Goal: Task Accomplishment & Management: Complete application form

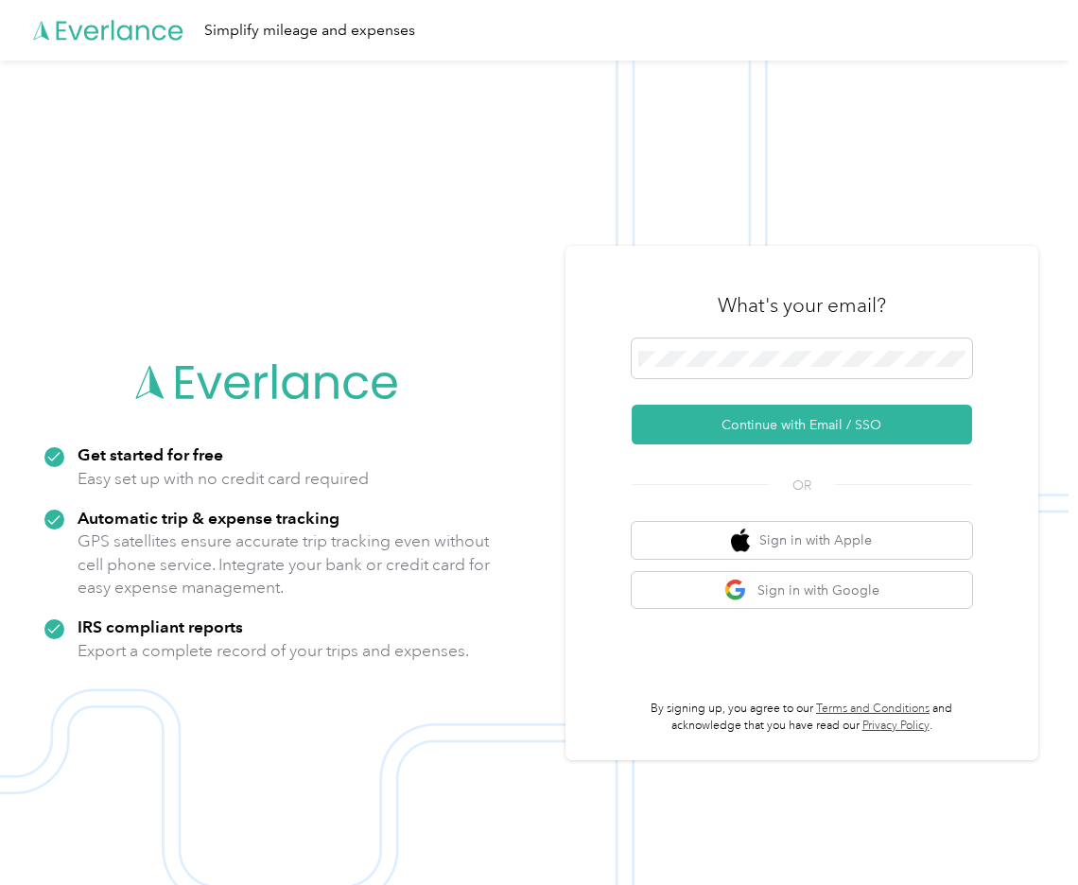
click at [591, 395] on div "What's your email? Continue with Email / SSO OR Sign in with Apple Sign in with…" at bounding box center [802, 503] width 473 height 515
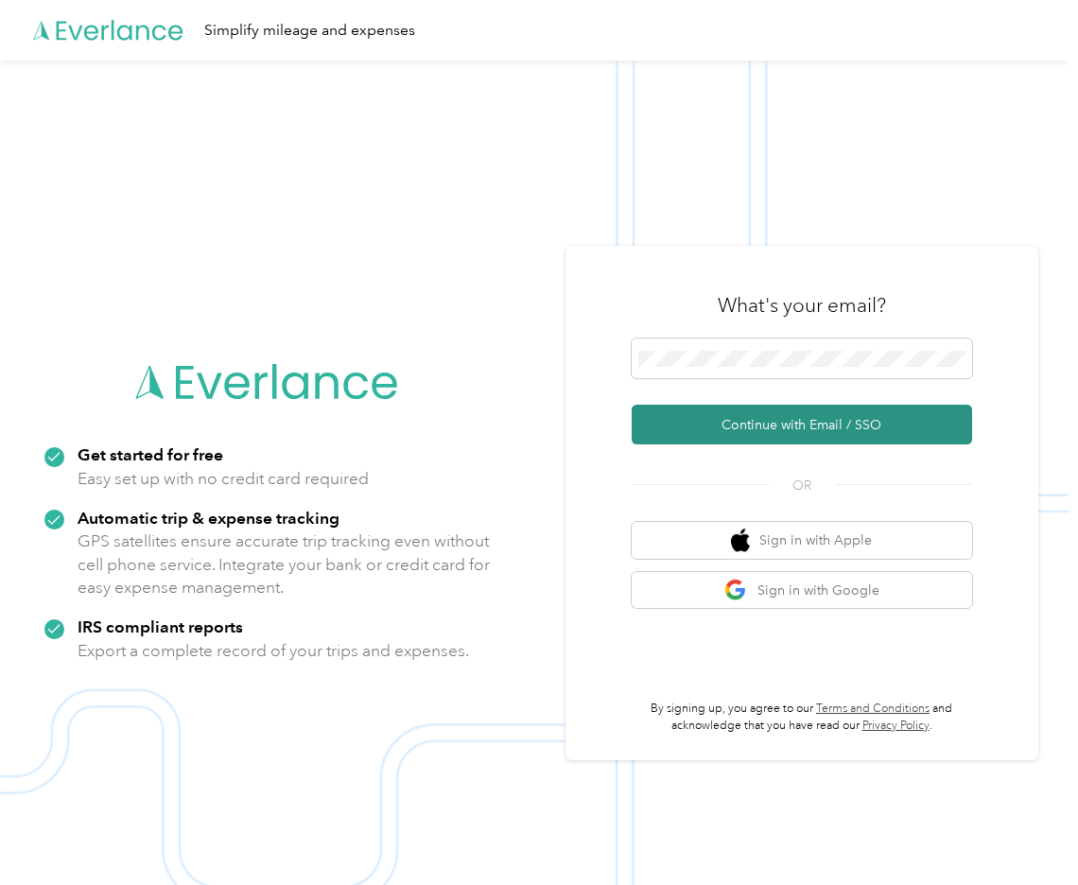
click at [806, 410] on button "Continue with Email / SSO" at bounding box center [802, 425] width 341 height 40
click at [811, 429] on button "Continue with Email / SSO" at bounding box center [802, 425] width 341 height 40
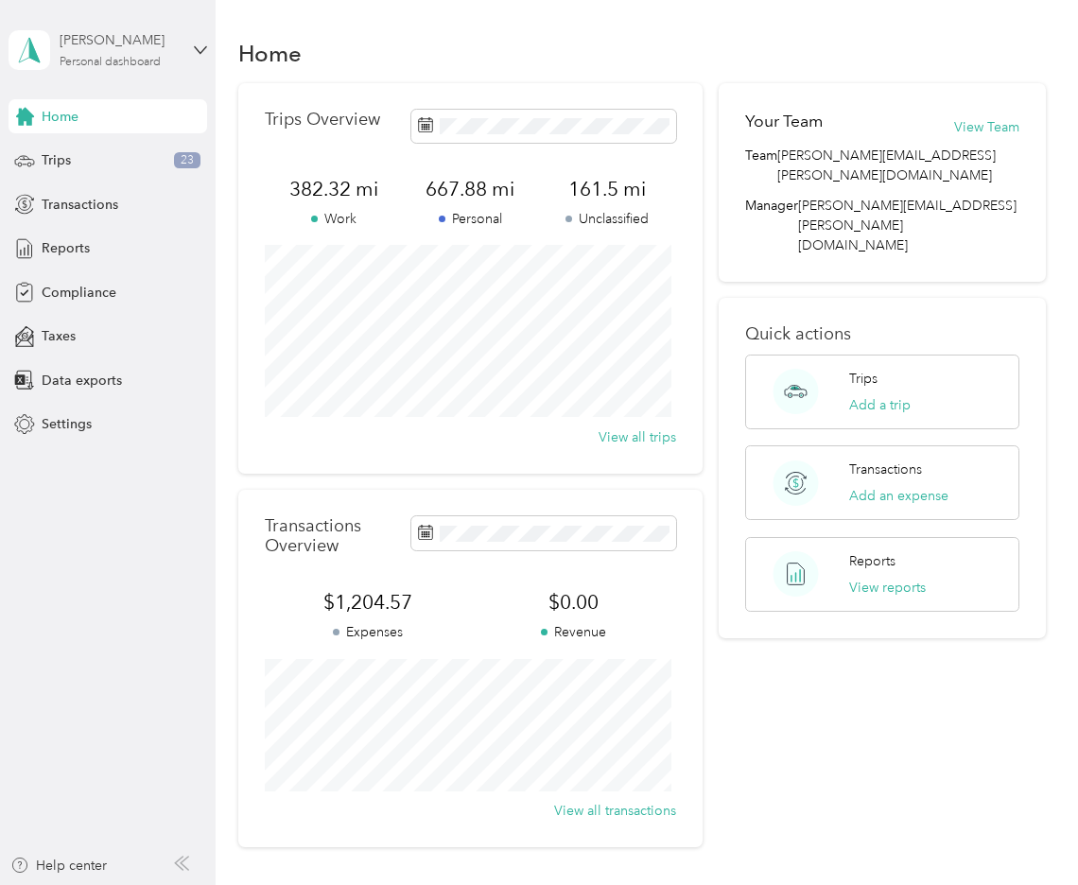
click at [83, 57] on div "Personal dashboard" at bounding box center [110, 62] width 101 height 11
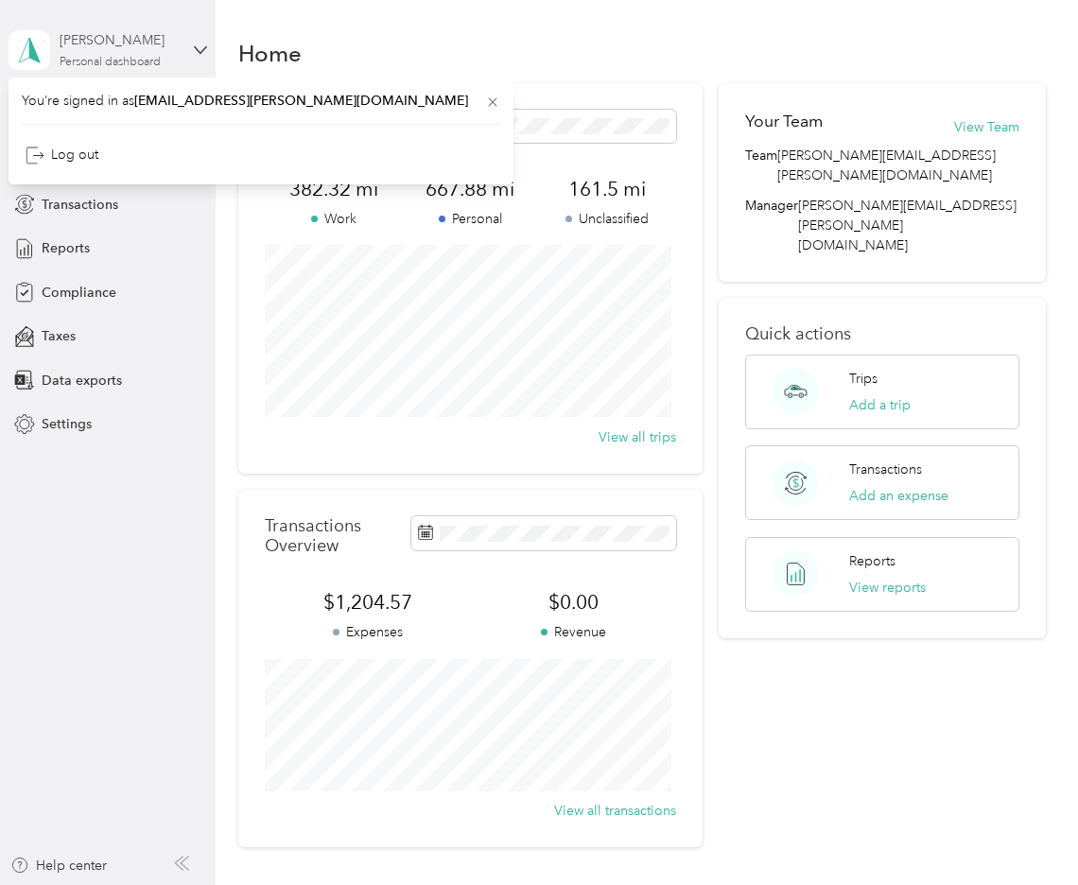
click at [115, 34] on div "Don Stilwell" at bounding box center [119, 40] width 118 height 20
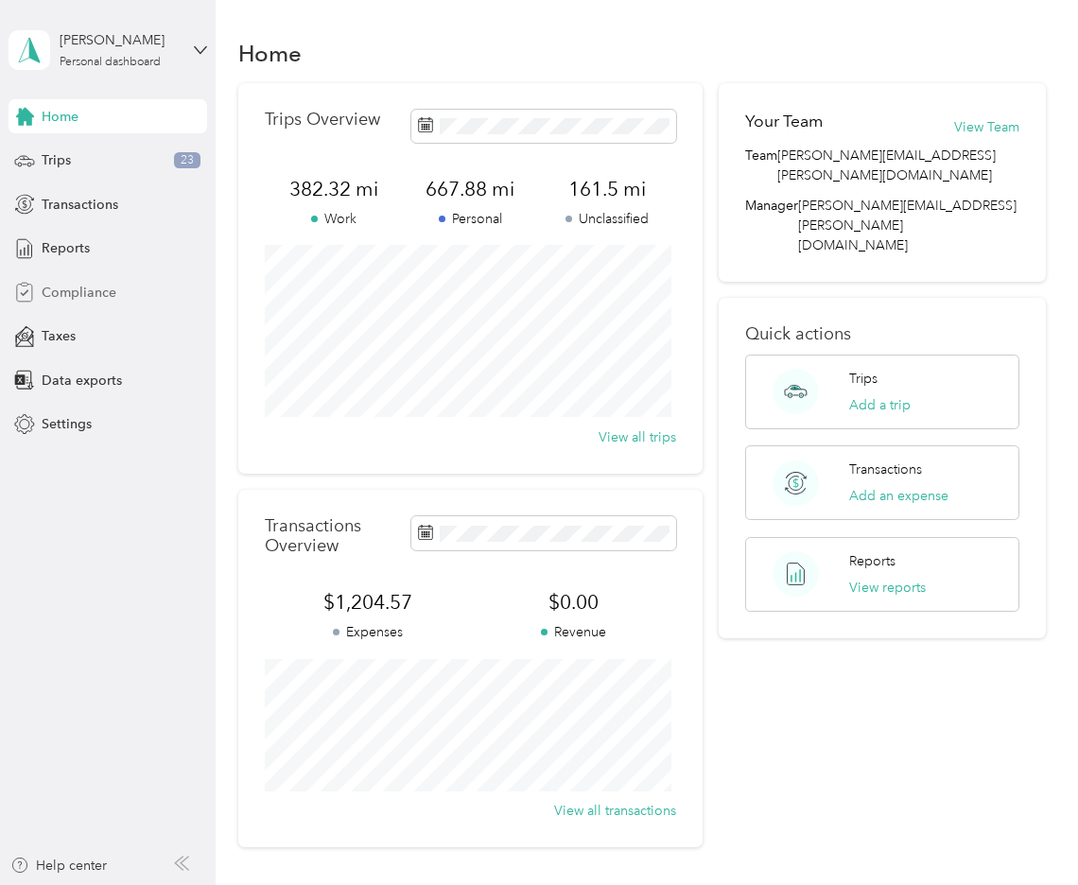
click at [62, 288] on span "Compliance" at bounding box center [79, 293] width 75 height 20
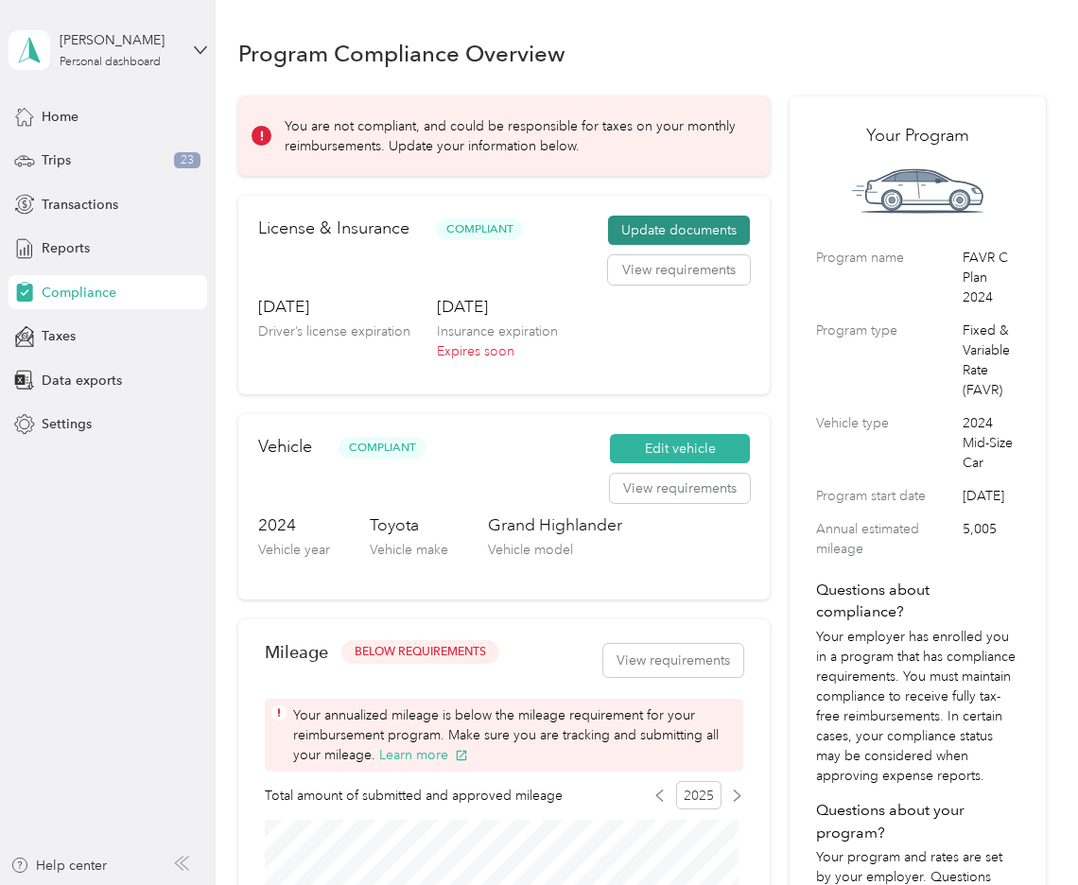
click at [667, 219] on button "Update documents" at bounding box center [679, 231] width 142 height 30
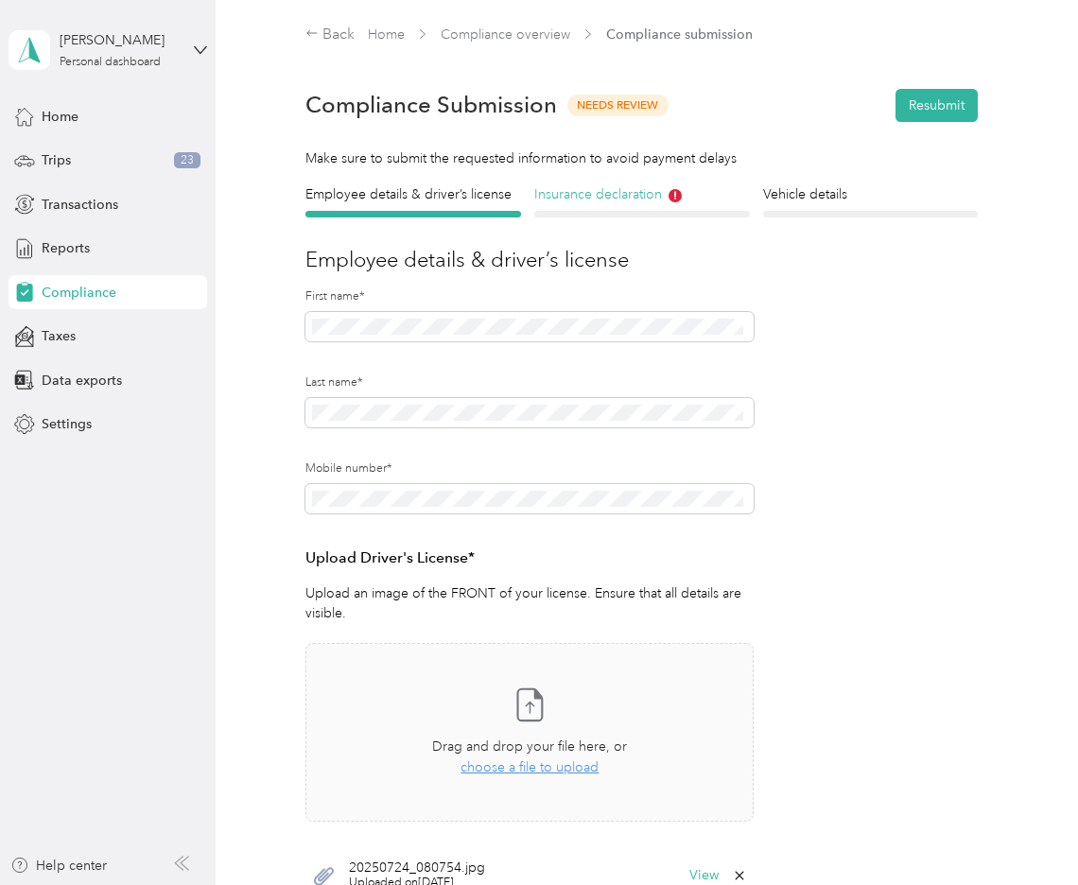
click at [604, 191] on h4 "Insurance declaration" at bounding box center [642, 194] width 216 height 20
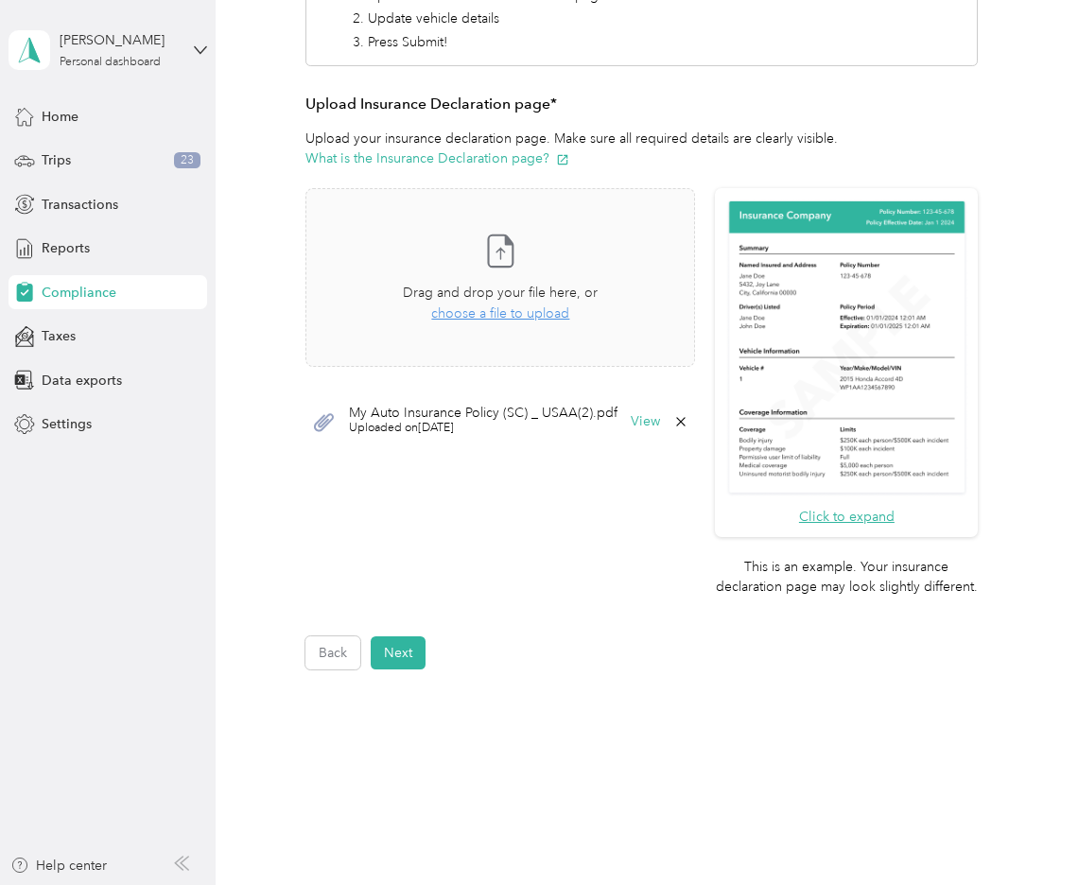
scroll to position [466, 0]
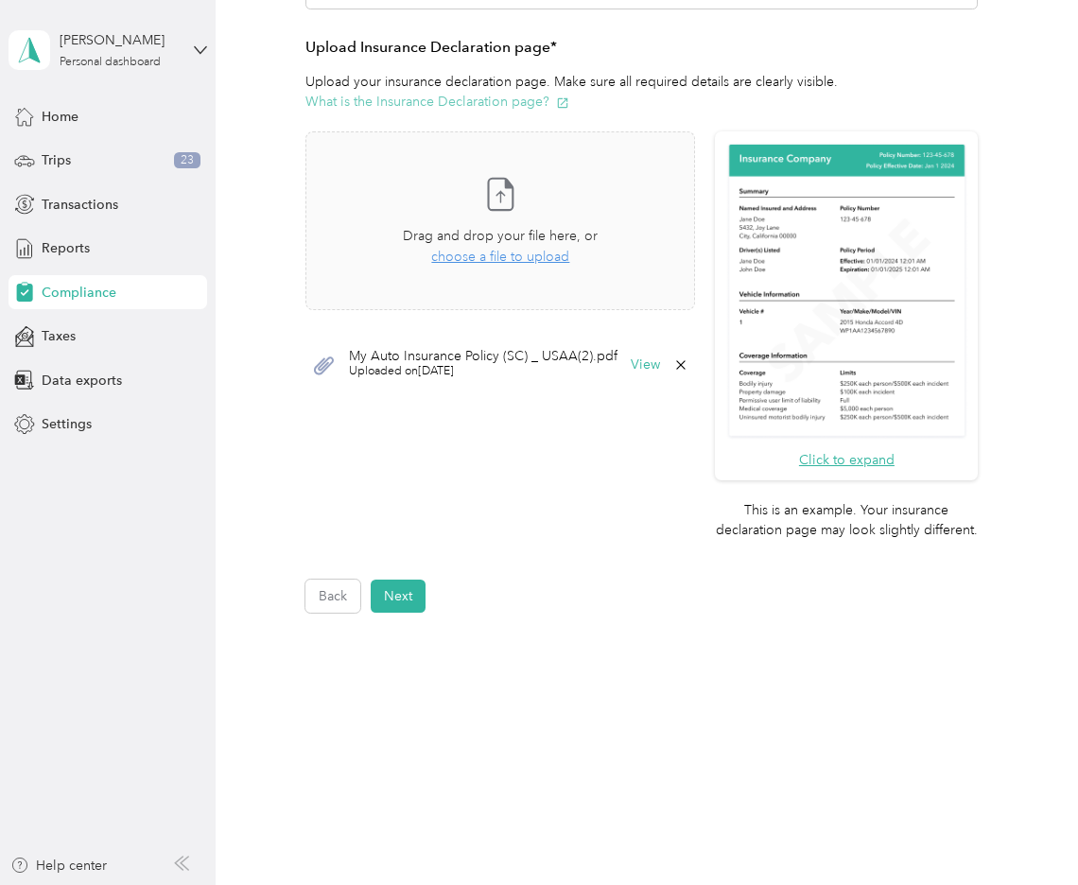
click at [560, 100] on icon "button" at bounding box center [562, 102] width 13 height 13
click at [26, 89] on div "Don Stilwell Personal dashboard Home Trips 23 Transactions Reports Compliance T…" at bounding box center [108, 221] width 199 height 442
click at [40, 121] on div "Home" at bounding box center [108, 116] width 199 height 34
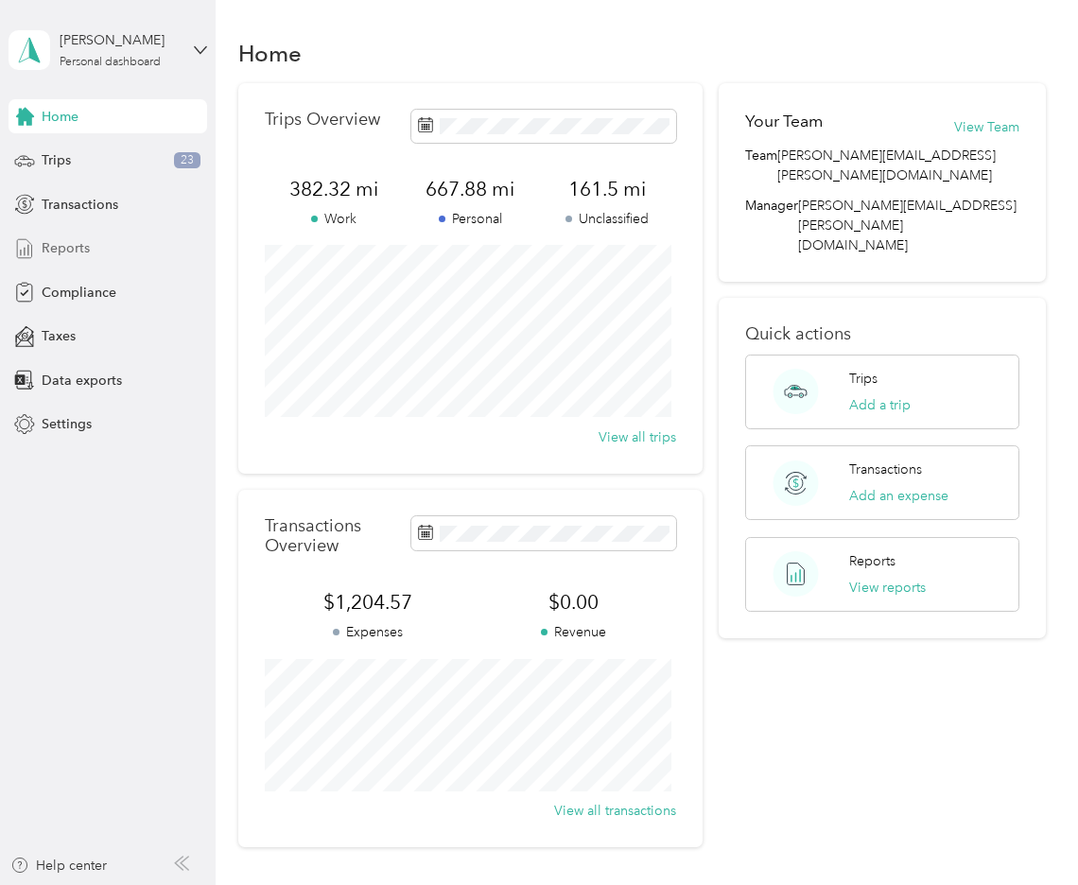
click at [51, 232] on div "Reports" at bounding box center [108, 249] width 199 height 34
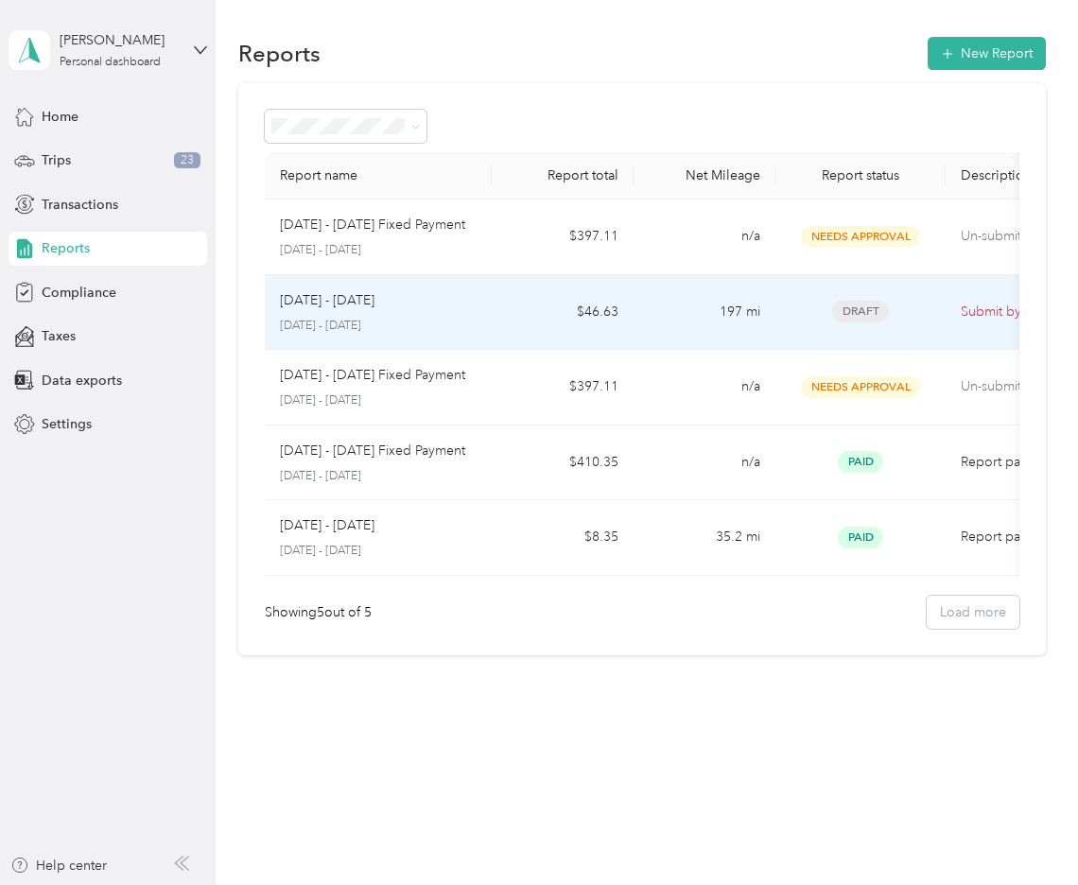
click at [407, 298] on div "Aug 1 - 31, 2025" at bounding box center [378, 300] width 197 height 21
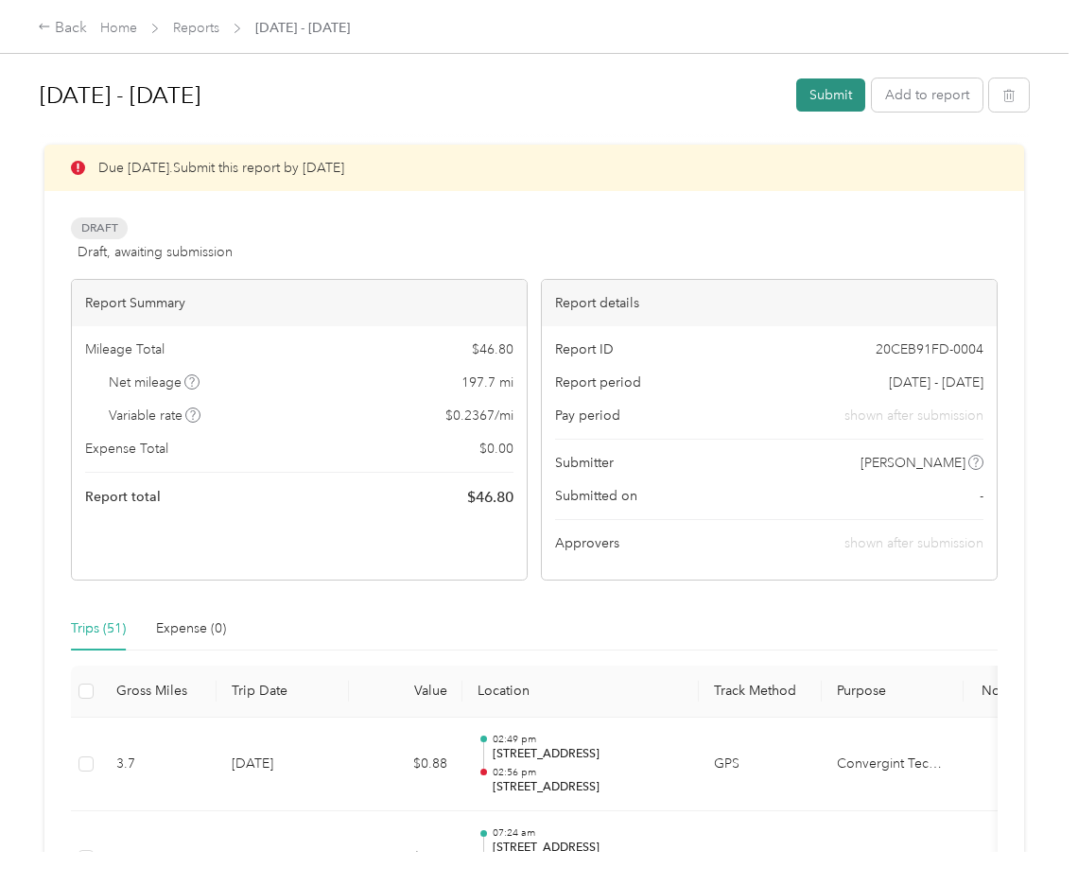
click at [842, 89] on button "Submit" at bounding box center [831, 95] width 69 height 33
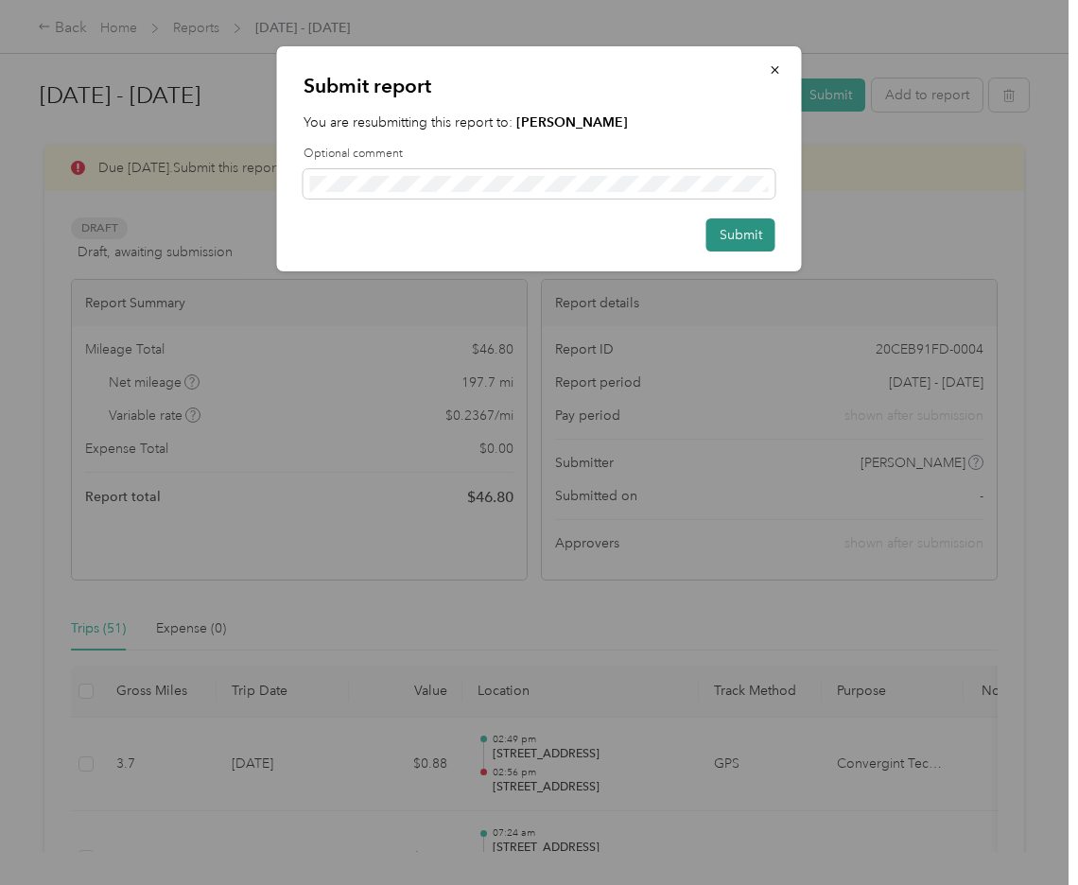
click at [748, 234] on button "Submit" at bounding box center [741, 235] width 69 height 33
